Goal: Task Accomplishment & Management: Use online tool/utility

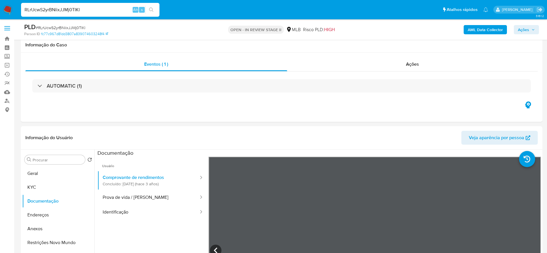
select select "10"
click at [72, 8] on input "RLrUcwS2yrBNiixJJMj0TIKl" at bounding box center [90, 9] width 138 height 7
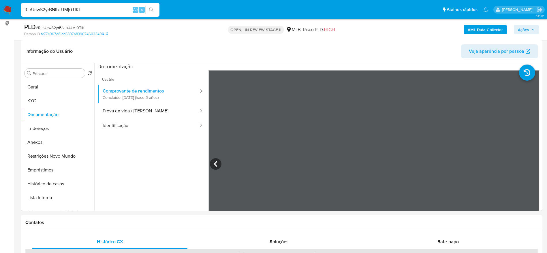
click at [72, 8] on input "RLrUcwS2yrBNiixJJMj0TIKl" at bounding box center [90, 9] width 138 height 7
type input "LWoYQBMHiXmue9LyDtlP6mjZ"
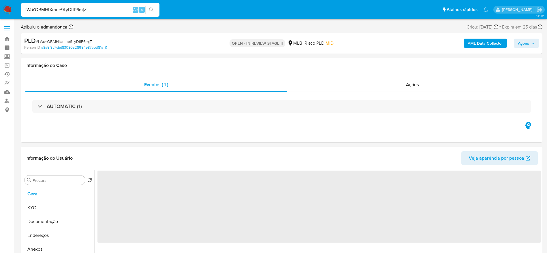
select select "10"
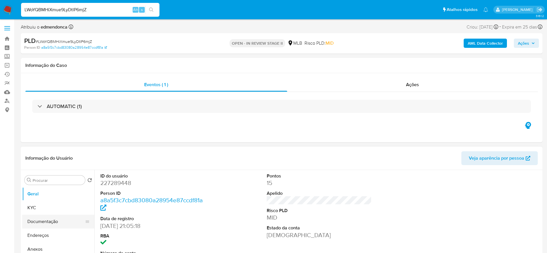
click at [31, 223] on button "Documentação" at bounding box center [55, 222] width 67 height 14
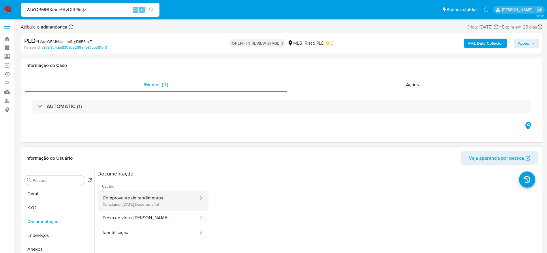
click at [140, 200] on button "Comprovante de rendimentos Concluído: [DATE] (hace un año)" at bounding box center [148, 201] width 102 height 20
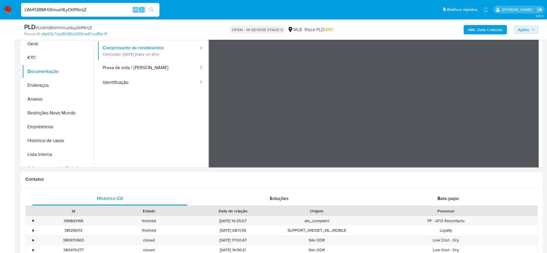
click at [93, 12] on input "LWoYQBMHiXmue9LyDtlP6mjZ" at bounding box center [90, 9] width 138 height 7
paste input "vsantiago"
type input "vsantiago"
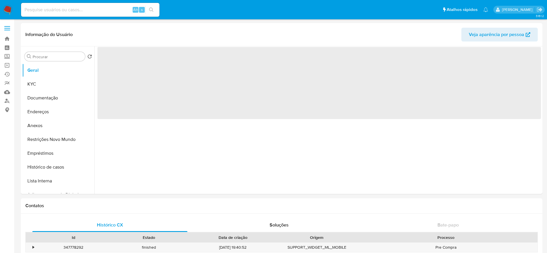
select select "10"
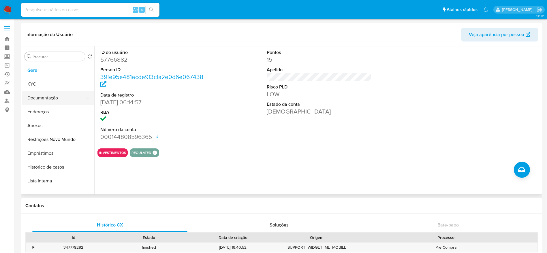
click at [37, 98] on button "Documentação" at bounding box center [55, 98] width 67 height 14
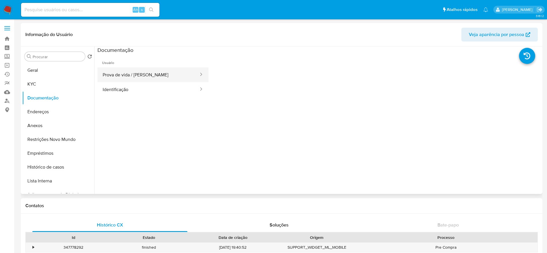
click at [166, 76] on button "Prova de vida / [PERSON_NAME]" at bounding box center [148, 74] width 102 height 15
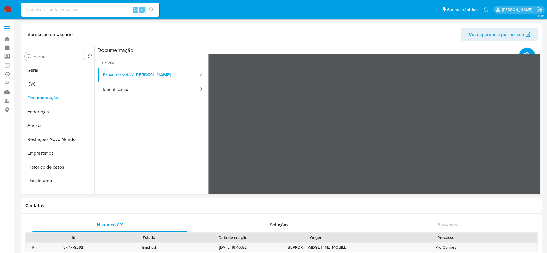
click at [99, 13] on input at bounding box center [90, 9] width 138 height 7
paste input "i6Ds6KgD8ECig6T44hWdn4Hc"
type input "i6Ds6KgD8ECig6T44hWdn4Hc"
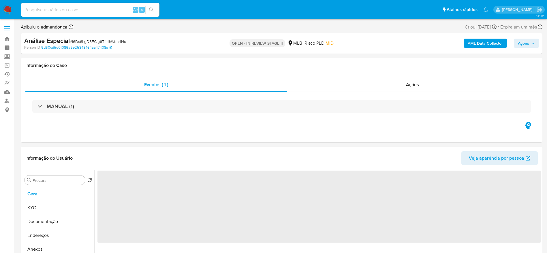
select select "10"
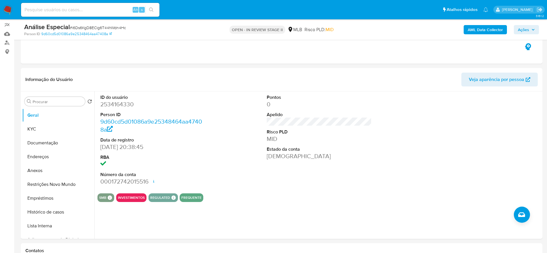
scroll to position [87, 0]
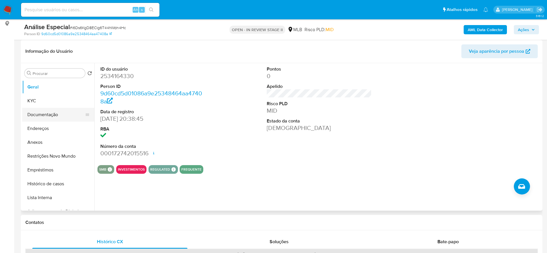
click at [61, 121] on button "Documentação" at bounding box center [55, 115] width 67 height 14
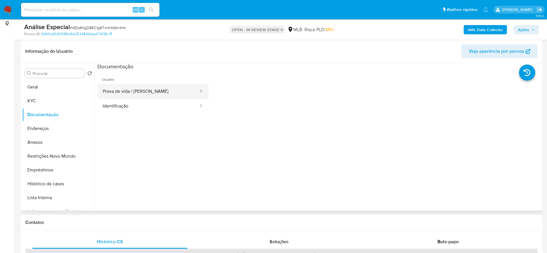
click at [133, 95] on button "Prova de vida / [PERSON_NAME]" at bounding box center [148, 91] width 102 height 15
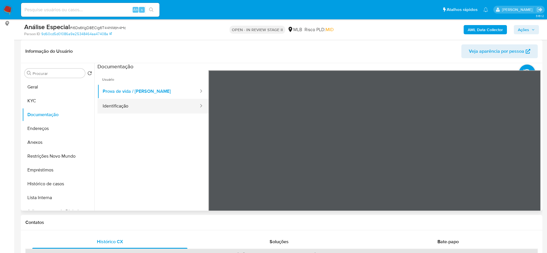
click at [137, 106] on button "Identificação" at bounding box center [148, 106] width 102 height 15
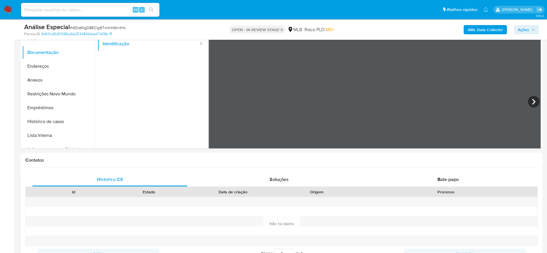
scroll to position [0, 0]
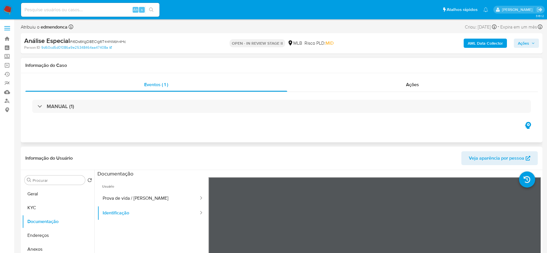
click at [433, 92] on div "MANUAL (1)" at bounding box center [281, 106] width 512 height 29
click at [433, 89] on div "Ações" at bounding box center [412, 85] width 251 height 14
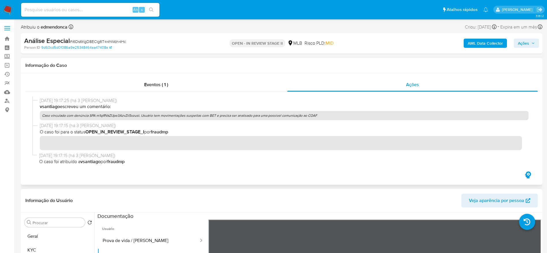
scroll to position [97, 0]
click at [123, 114] on p "Caso vinculado com denúncia SPA m1qlRVaZUpe3AzvZii5xzust. Usuário tem movimenta…" at bounding box center [284, 114] width 489 height 9
drag, startPoint x: 320, startPoint y: 114, endPoint x: 40, endPoint y: 115, distance: 279.7
click at [40, 115] on p "Caso vinculado com denúncia SPA m1qlRVaZUpe3AzvZii5xzust. Usuário tem movimenta…" at bounding box center [284, 114] width 489 height 9
click at [118, 90] on div "Eventos ( 1 )" at bounding box center [156, 85] width 262 height 14
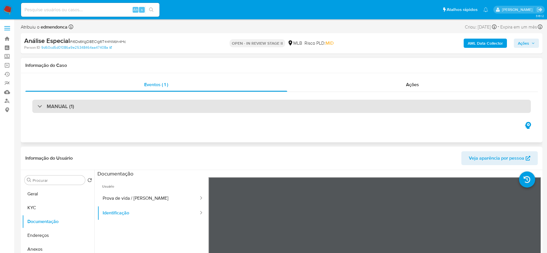
click at [68, 106] on h3 "MANUAL (1)" at bounding box center [60, 106] width 27 height 6
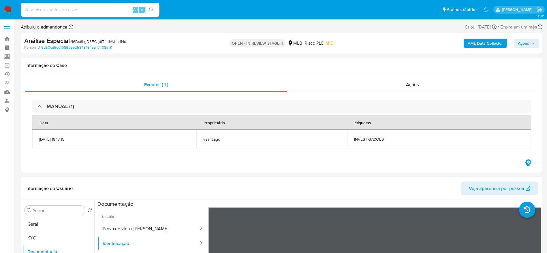
click at [95, 13] on input at bounding box center [90, 9] width 138 height 7
paste input "LWoYQBMHiXmue9LyDtlP6mjZ"
type input "LWoYQBMHiXmue9LyDtlP6mjZ"
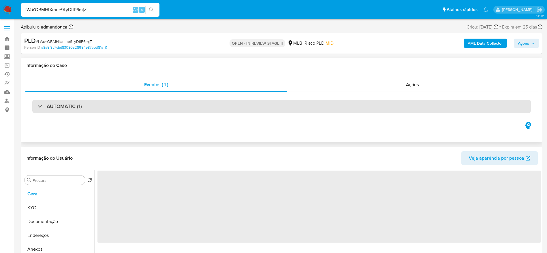
select select "10"
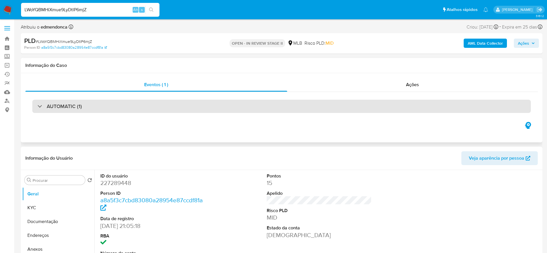
click at [65, 109] on h3 "AUTOMATIC (1)" at bounding box center [64, 106] width 35 height 6
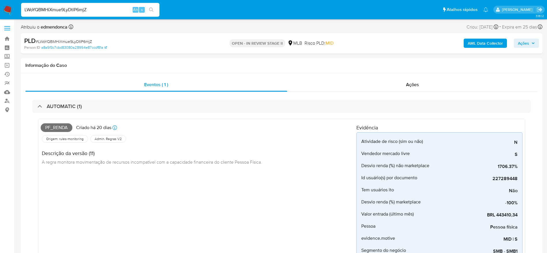
click at [107, 12] on input "LWoYQBMHiXmue9LyDtlP6mjZ" at bounding box center [90, 9] width 138 height 7
paste input "i6Ds6KgD8ECig6T44hWdn4Hc"
type input "i6Ds6KgD8ECig6T44hWdn4Hc"
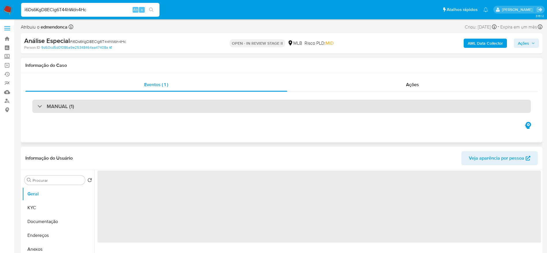
click at [39, 104] on div "MANUAL (1)" at bounding box center [55, 106] width 37 height 6
select select "10"
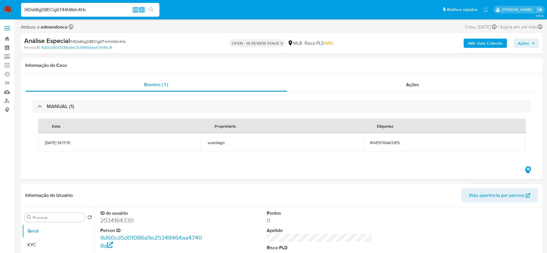
click at [81, 10] on input "i6Ds6KgD8ECig6T44hWdn4Hc" at bounding box center [90, 9] width 138 height 7
paste input "LFVcAOl7ayplkhZOufAsDJDx"
type input "LFVcAOl7ayplkhZOufAsDJDx"
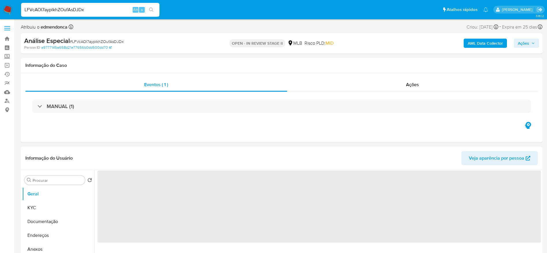
select select "10"
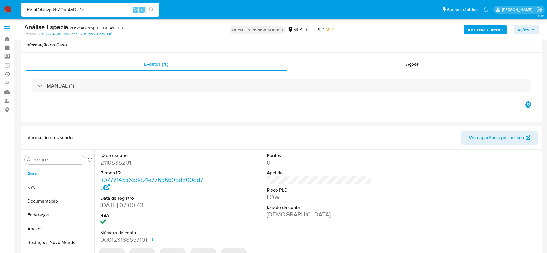
scroll to position [130, 0]
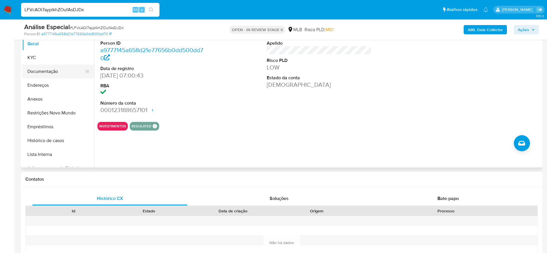
click at [39, 69] on button "Documentação" at bounding box center [55, 72] width 67 height 14
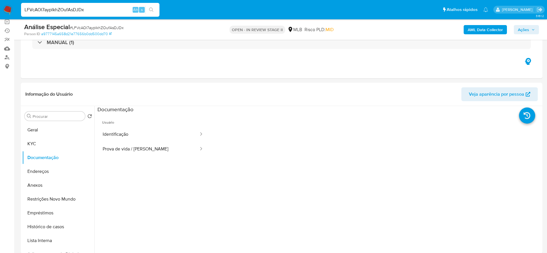
scroll to position [43, 0]
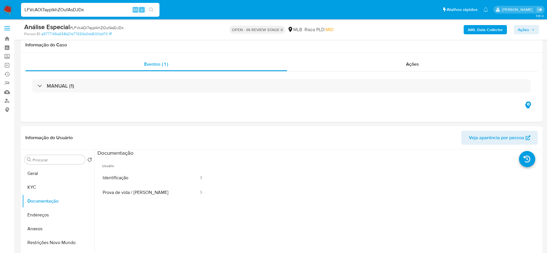
select select "10"
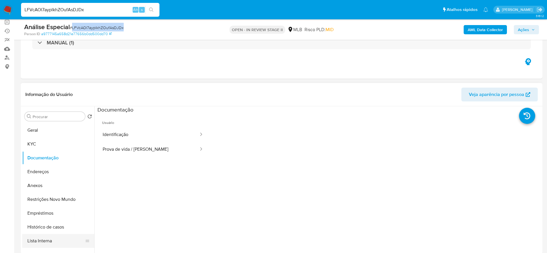
click at [43, 239] on button "Lista Interna" at bounding box center [55, 241] width 67 height 14
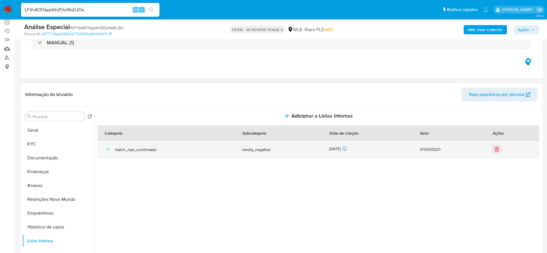
click at [103, 151] on td "match_nao_confirmado" at bounding box center [166, 149] width 138 height 18
click at [105, 147] on icon "button" at bounding box center [107, 149] width 7 height 7
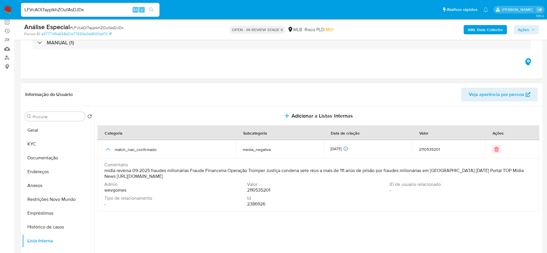
drag, startPoint x: 264, startPoint y: 176, endPoint x: 105, endPoint y: 173, distance: 159.8
click at [105, 173] on span "mídia reversa 09-2025 fraudes milionárias Fraude Financeira Operação Tromper Ju…" at bounding box center [317, 174] width 427 height 12
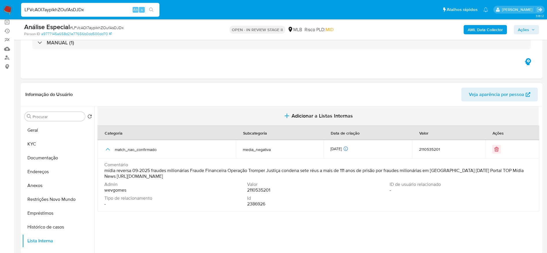
click at [302, 113] on span "Adicionar a Listas Internas" at bounding box center [322, 116] width 61 height 6
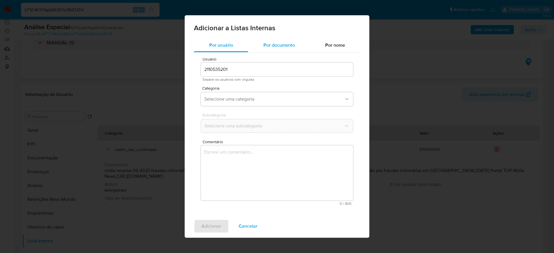
click at [284, 48] on span "Por documento" at bounding box center [278, 45] width 31 height 7
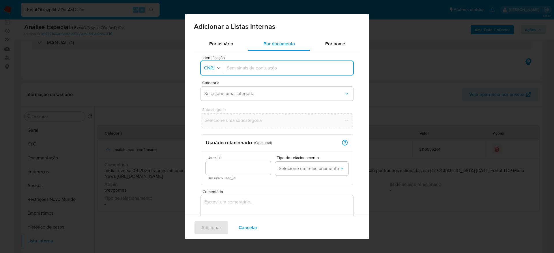
click at [208, 63] on div "Identificação CNPJ" at bounding box center [212, 68] width 22 height 10
click at [208, 72] on button "Identificação CNPJ" at bounding box center [212, 68] width 20 height 8
click at [215, 93] on div "CPF" at bounding box center [209, 93] width 11 height 14
click at [219, 96] on span "Selecione uma categoria" at bounding box center [274, 94] width 140 height 6
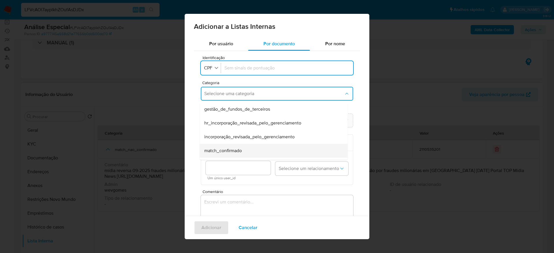
click at [241, 151] on span "match_confirmado" at bounding box center [222, 151] width 37 height 6
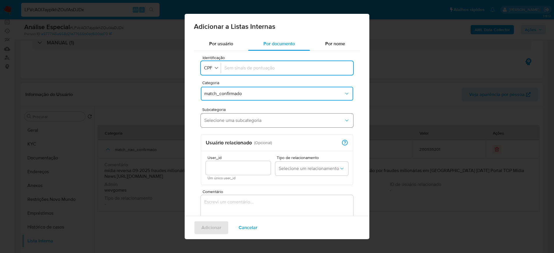
click at [243, 117] on button "Selecione uma subcategoria" at bounding box center [277, 121] width 152 height 14
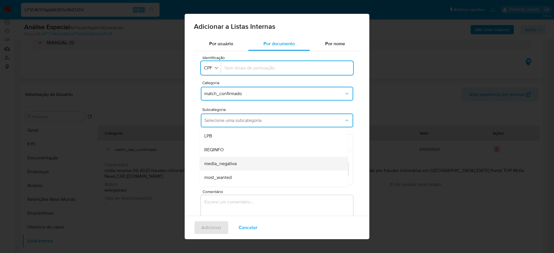
click at [253, 165] on div "media_negativa" at bounding box center [271, 164] width 135 height 14
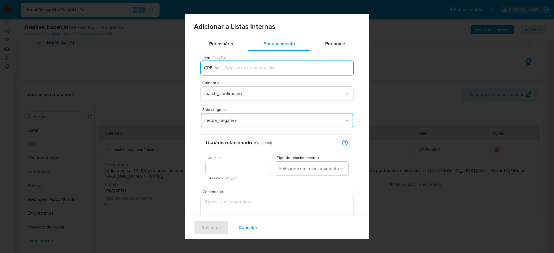
click at [237, 214] on textarea "Comentário" at bounding box center [277, 222] width 152 height 55
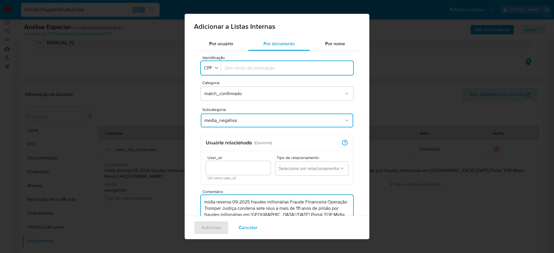
type textarea "mídia reversa 09-2025 fraudes milionárias Fraude Financeira Operação Tromper Ju…"
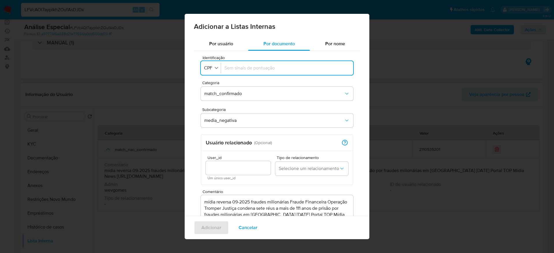
click at [263, 68] on input "Identificação" at bounding box center [286, 68] width 125 height 6
type input "51165082187"
click at [217, 229] on span "Adicionar" at bounding box center [211, 227] width 20 height 13
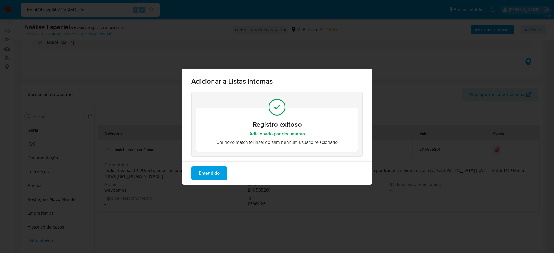
click at [207, 178] on span "Entendido" at bounding box center [209, 173] width 21 height 13
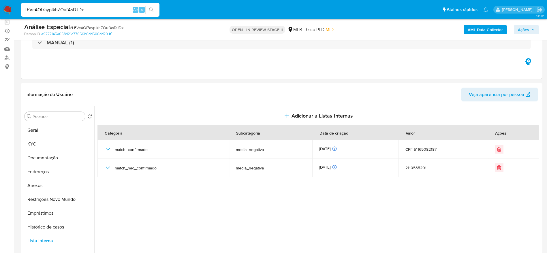
click at [100, 10] on input "LFVcAOl7ayplkhZOufAsDJDx" at bounding box center [90, 9] width 138 height 7
paste input "i6Ds6KgD8ECig6T44hWdn4Hc"
type input "i6Ds6KgD8ECig6T44hWdn4Hc"
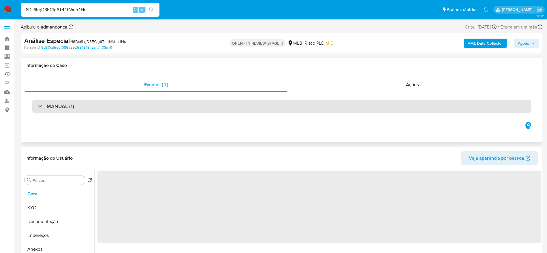
select select "10"
click at [84, 105] on div "MANUAL (1)" at bounding box center [281, 106] width 499 height 13
